Goal: Information Seeking & Learning: Learn about a topic

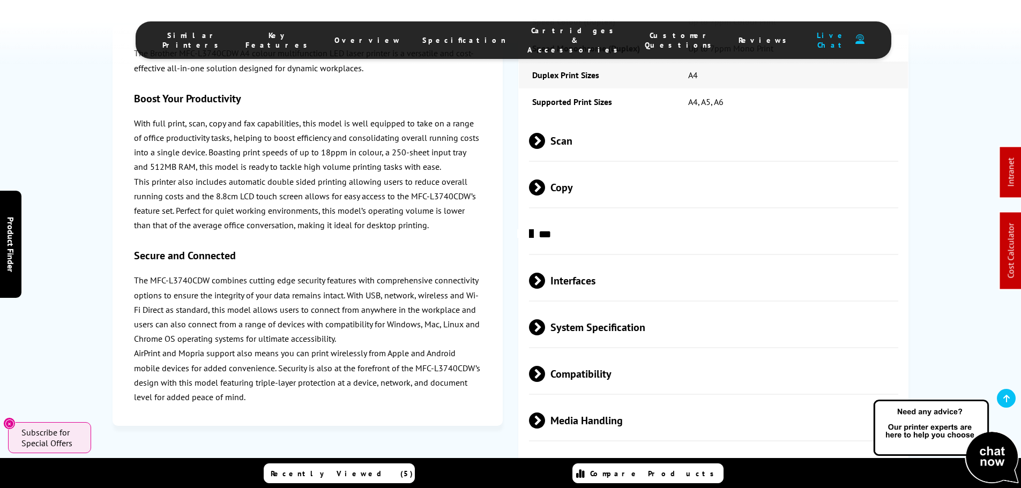
scroll to position [2949, 0]
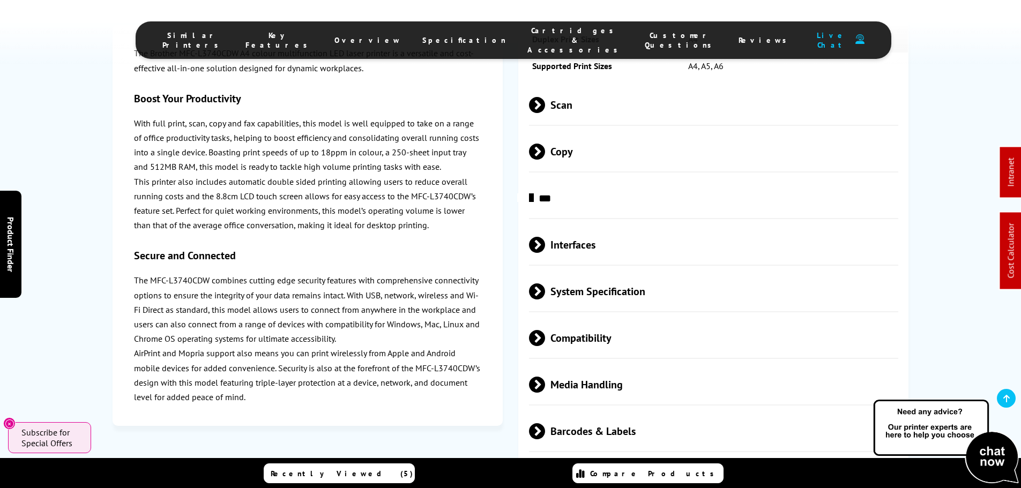
click at [576, 365] on span "Media Handling" at bounding box center [714, 385] width 370 height 40
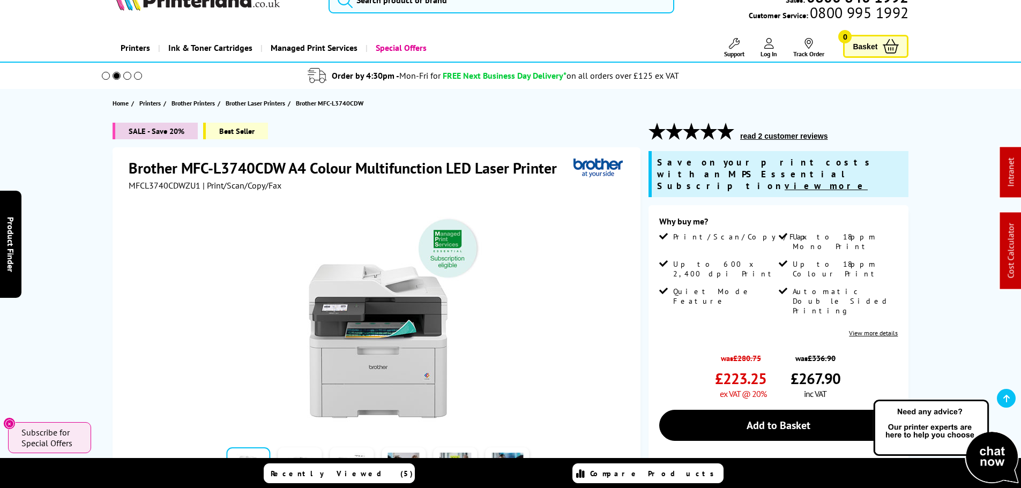
scroll to position [0, 0]
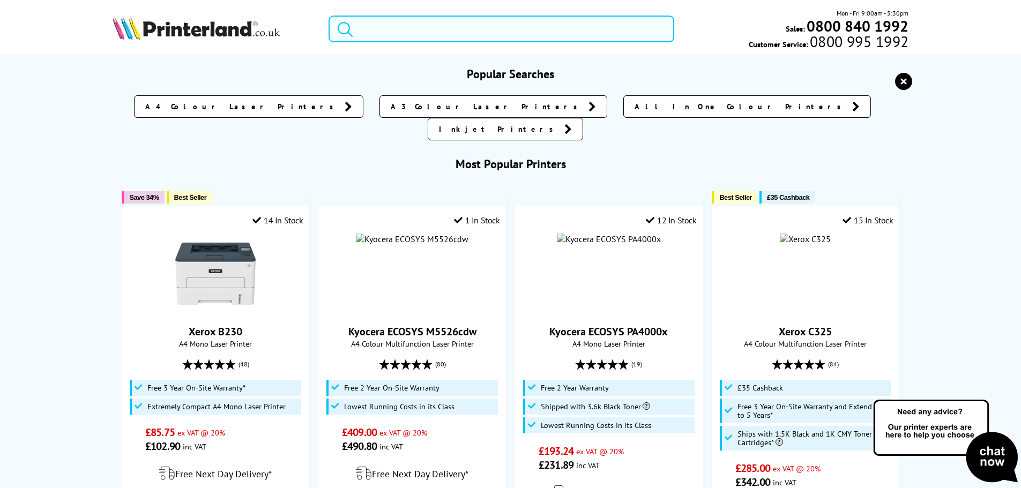
click at [422, 24] on input "search" at bounding box center [502, 29] width 346 height 27
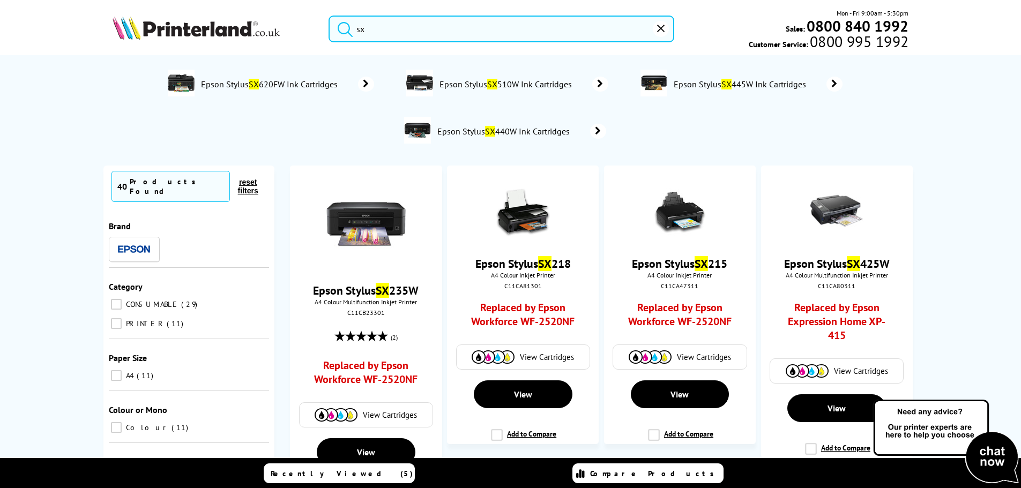
type input "s"
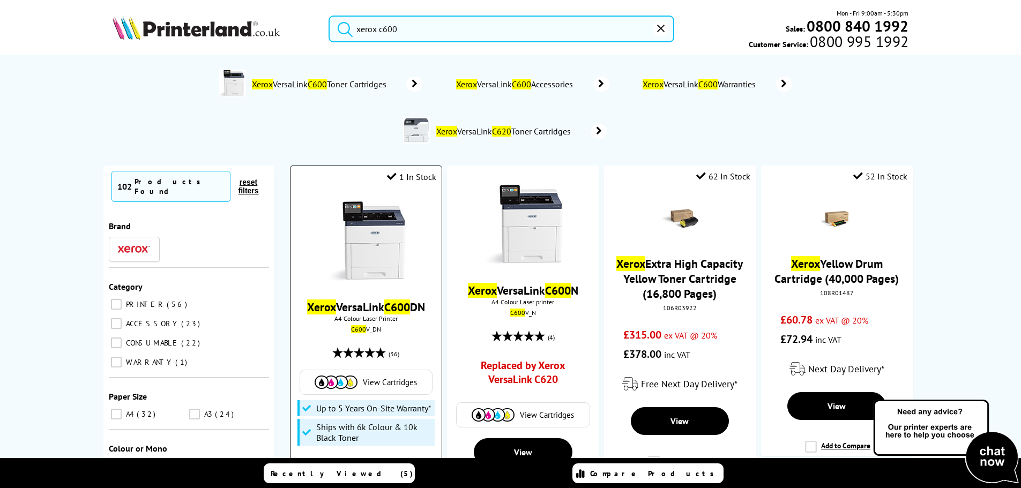
type input "xerox c600"
click at [362, 275] on img at bounding box center [366, 241] width 80 height 80
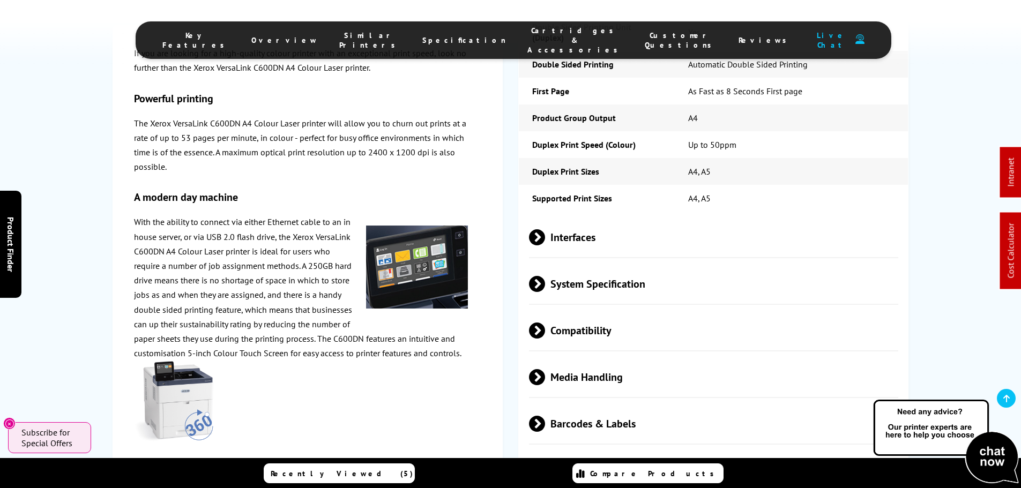
scroll to position [2198, 0]
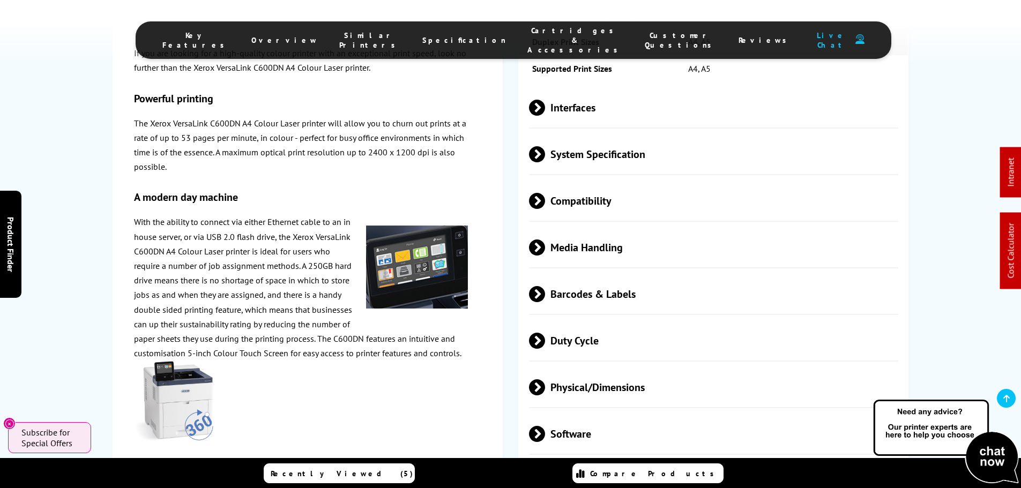
click at [603, 367] on span "Physical/Dimensions" at bounding box center [714, 387] width 370 height 40
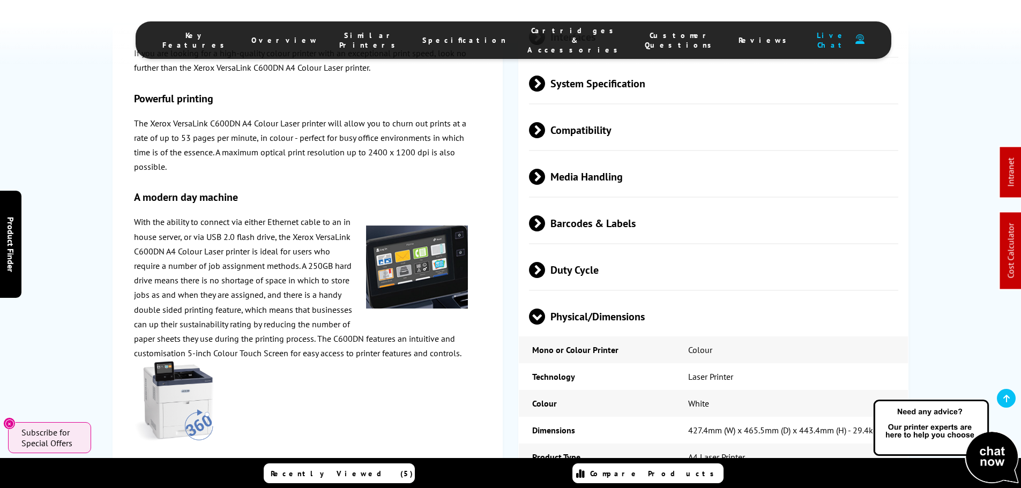
scroll to position [2252, 0]
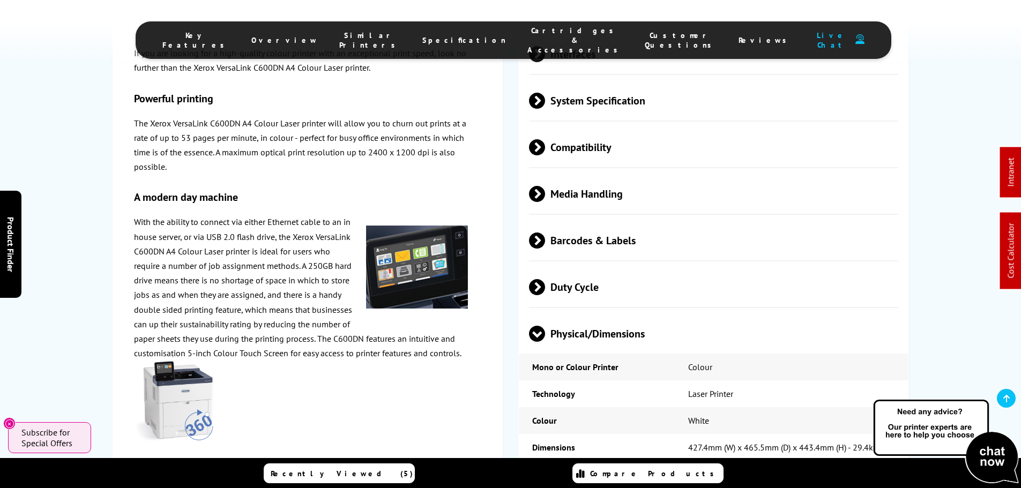
click at [588, 174] on span "Media Handling" at bounding box center [714, 194] width 370 height 40
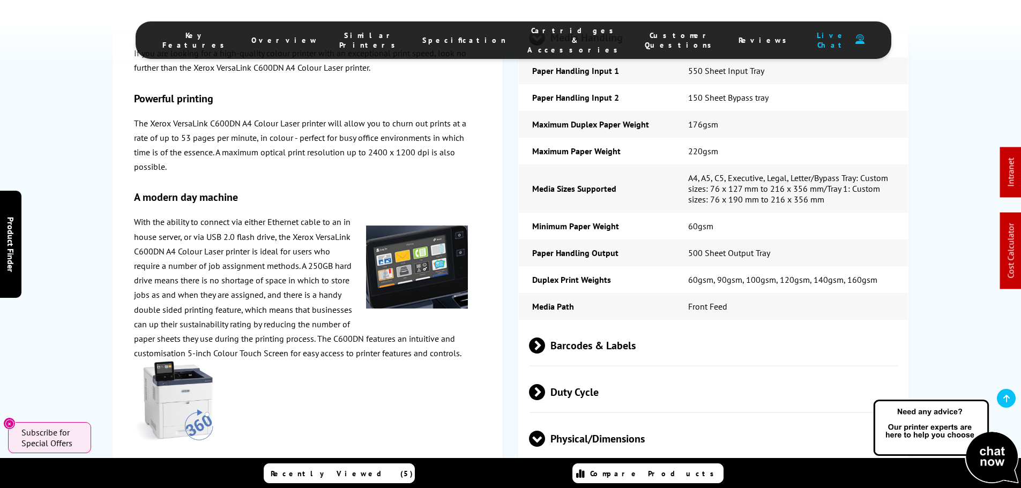
scroll to position [2413, 0]
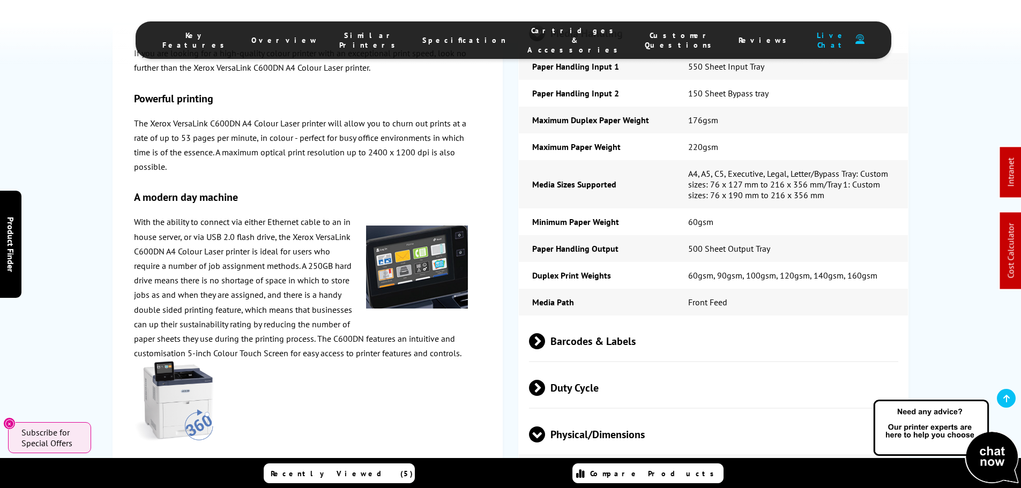
click at [774, 262] on td "60gsm, 90gsm, 100gsm, 120gsm, 140gsm, 160gsm" at bounding box center [792, 275] width 234 height 27
click at [790, 289] on td "Front Feed" at bounding box center [792, 302] width 234 height 27
click at [770, 262] on td "60gsm, 90gsm, 100gsm, 120gsm, 140gsm, 160gsm" at bounding box center [792, 275] width 234 height 27
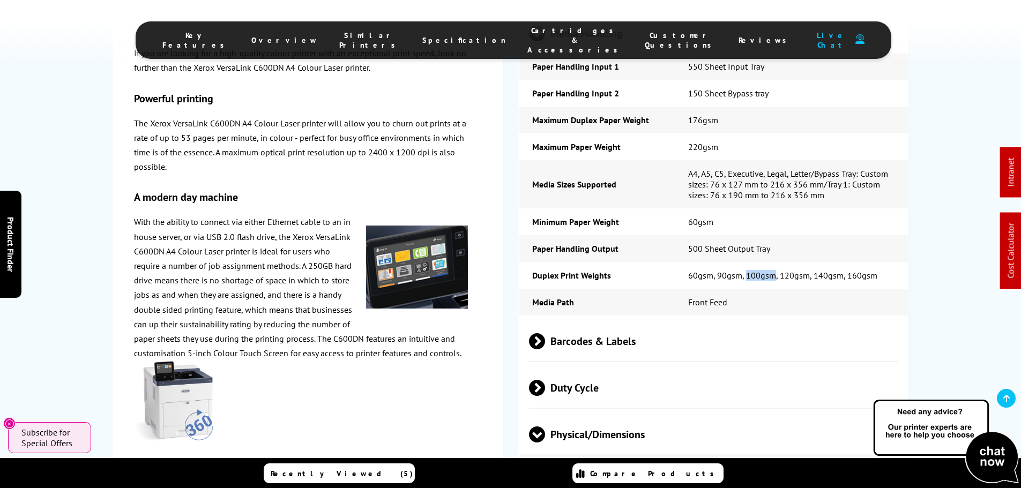
click at [770, 262] on td "60gsm, 90gsm, 100gsm, 120gsm, 140gsm, 160gsm" at bounding box center [792, 275] width 234 height 27
click at [768, 262] on td "60gsm, 90gsm, 100gsm, 120gsm, 140gsm, 160gsm" at bounding box center [792, 275] width 234 height 27
click at [805, 262] on td "60gsm, 90gsm, 100gsm, 120gsm, 140gsm, 160gsm" at bounding box center [792, 275] width 234 height 27
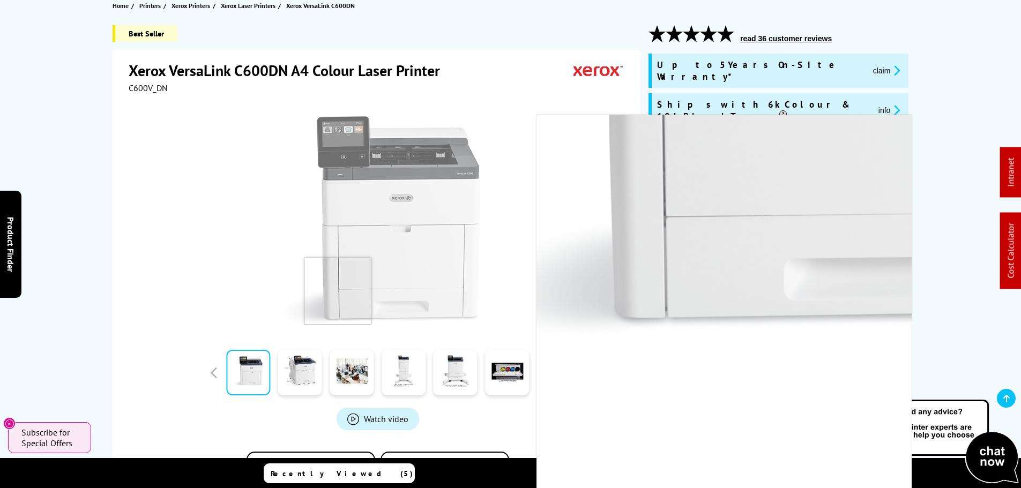
scroll to position [107, 0]
